Goal: Task Accomplishment & Management: Use online tool/utility

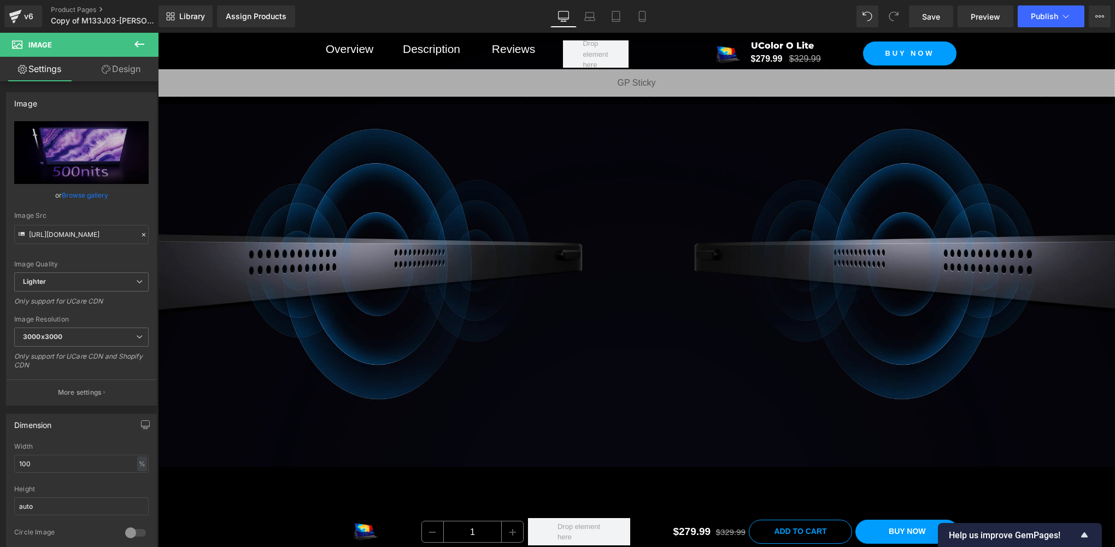
scroll to position [7741, 0]
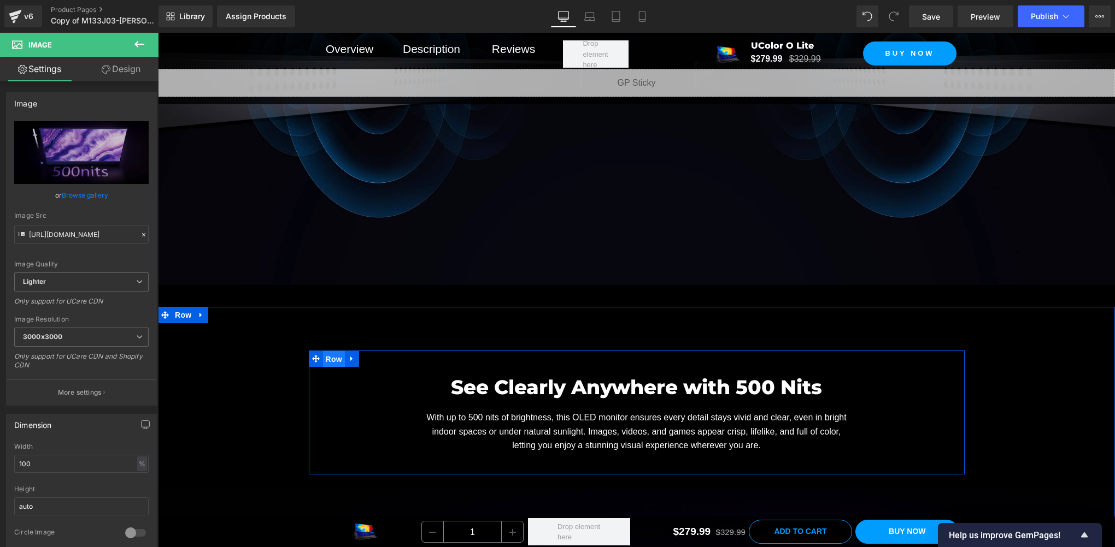
click at [327, 351] on span "Row" at bounding box center [334, 359] width 22 height 16
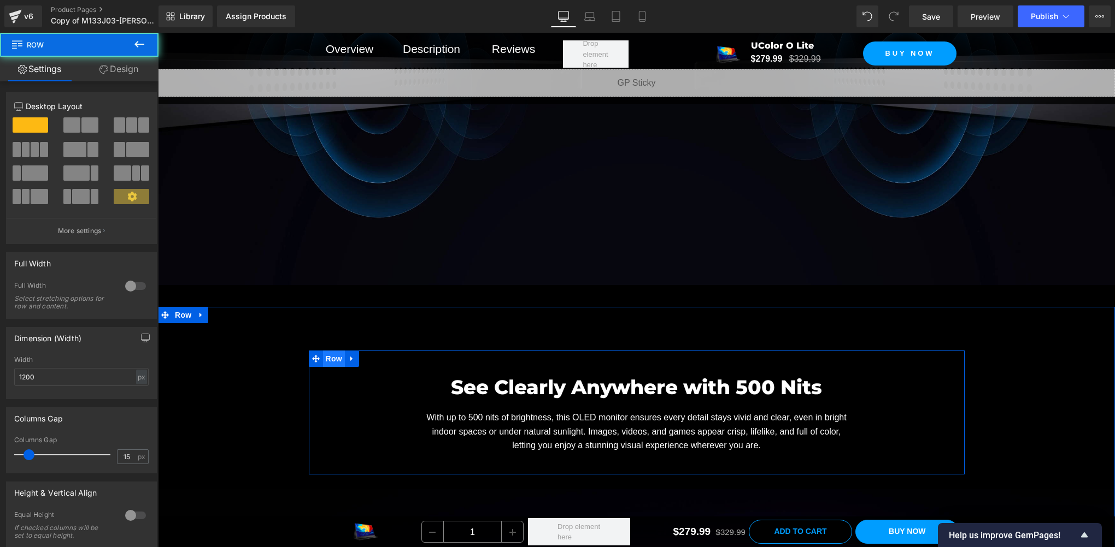
click at [327, 351] on span "Row" at bounding box center [334, 359] width 22 height 16
click at [337, 351] on span "Row" at bounding box center [334, 359] width 22 height 16
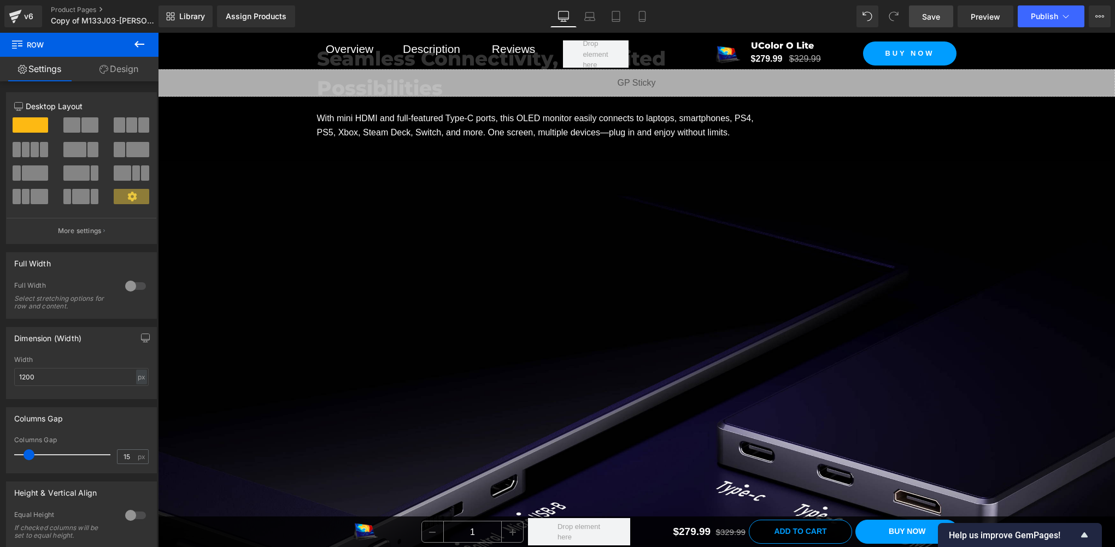
scroll to position [5373, 0]
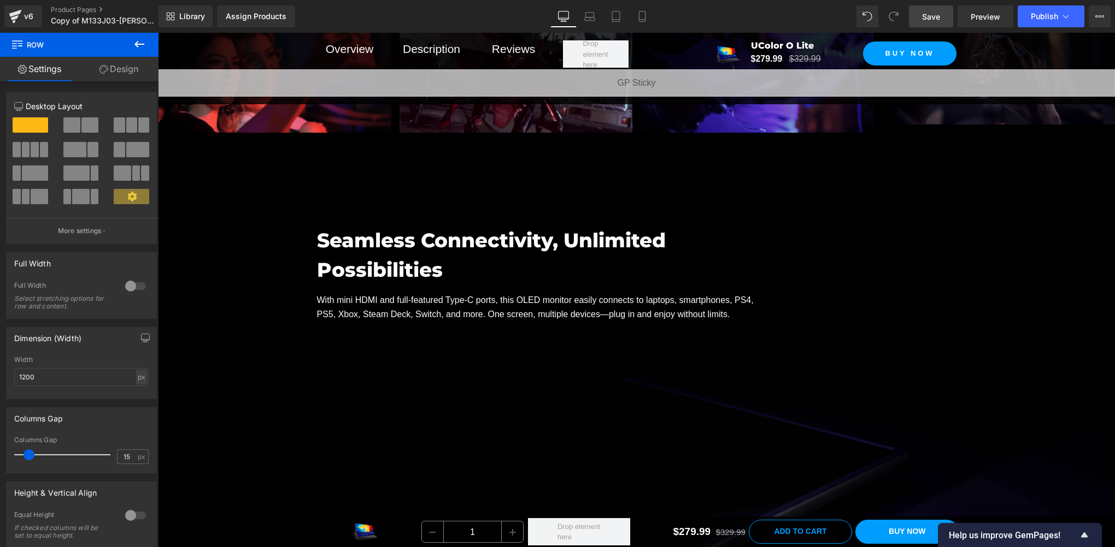
click at [951, 17] on link "Save" at bounding box center [931, 16] width 44 height 22
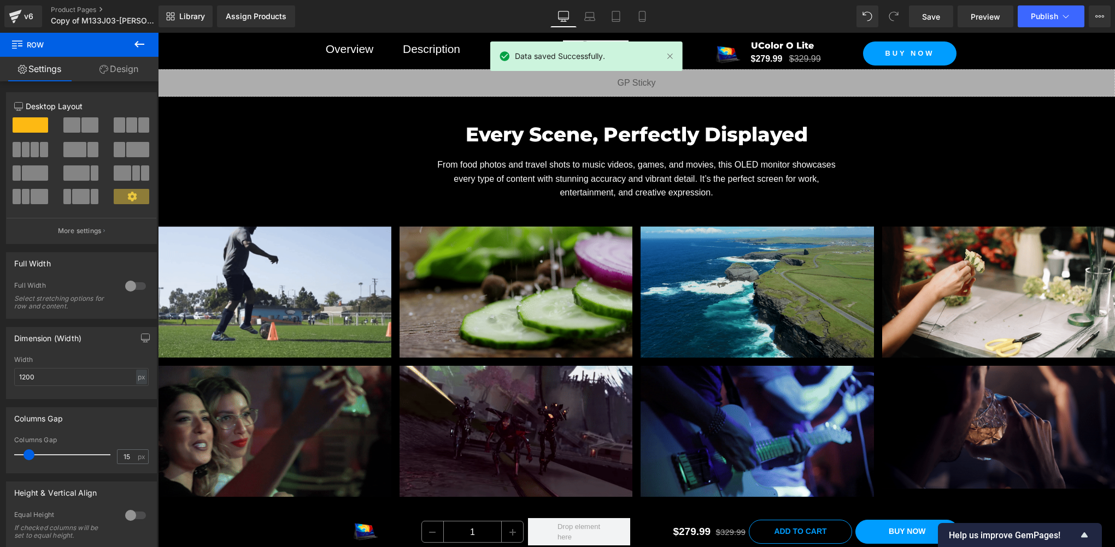
scroll to position [4463, 0]
